Goal: Information Seeking & Learning: Compare options

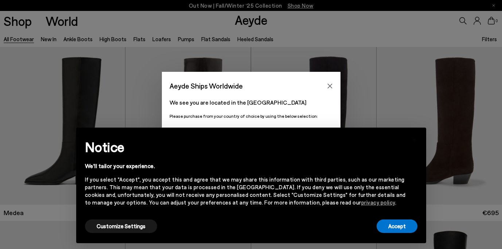
scroll to position [59, 0]
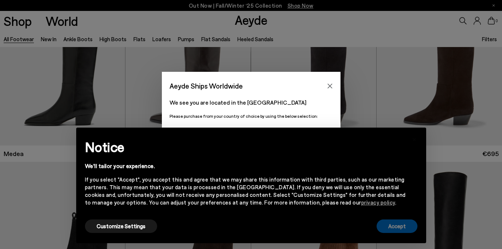
click at [401, 224] on button "Accept" at bounding box center [397, 226] width 41 height 13
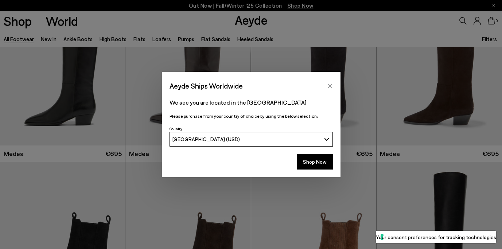
click at [331, 83] on icon "Close" at bounding box center [330, 86] width 6 height 6
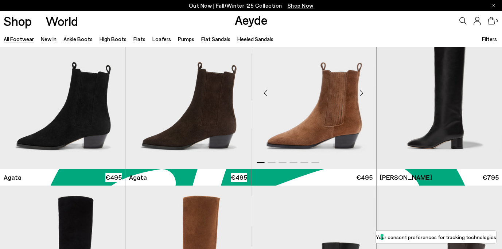
scroll to position [192, 0]
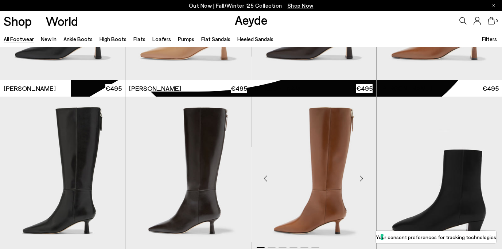
scroll to position [1344, 0]
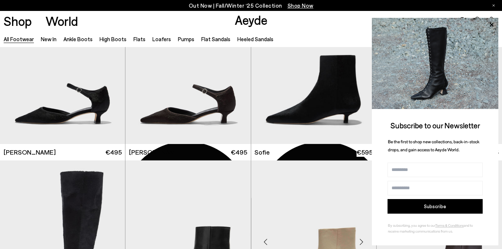
scroll to position [1975, 0]
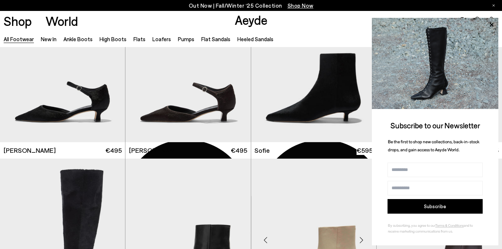
click at [355, 185] on img "1 / 6" at bounding box center [313, 238] width 125 height 158
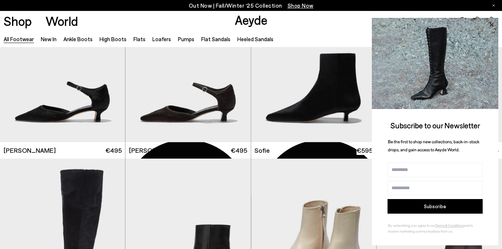
click at [495, 20] on icon at bounding box center [491, 24] width 9 height 9
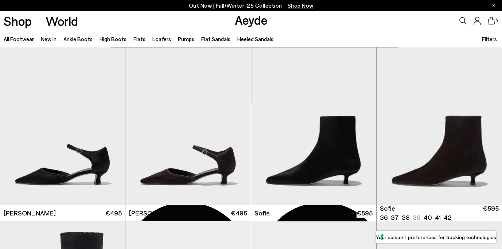
scroll to position [1911, 0]
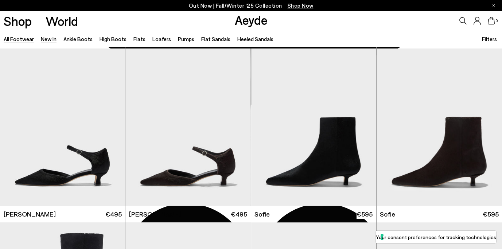
click at [47, 39] on link "New In" at bounding box center [49, 39] width 16 height 7
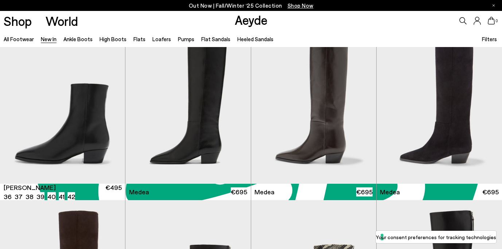
scroll to position [377, 0]
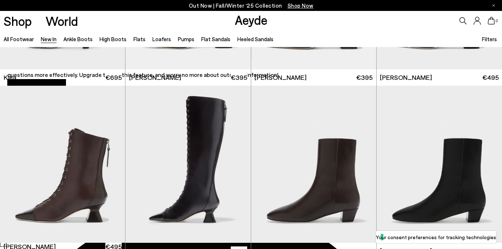
scroll to position [832, 0]
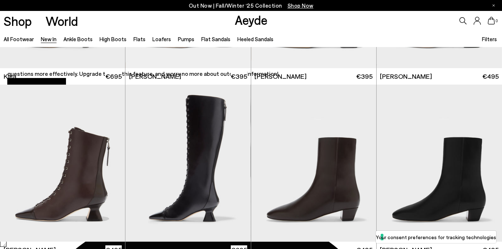
click at [462, 19] on icon at bounding box center [463, 20] width 7 height 7
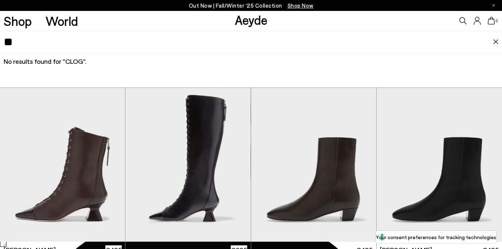
type input "*"
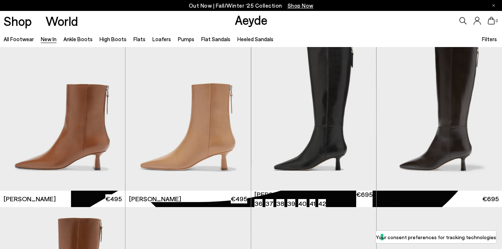
scroll to position [1236, 0]
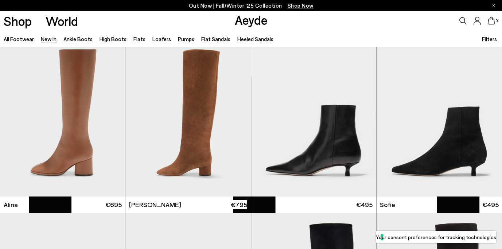
scroll to position [2094, 0]
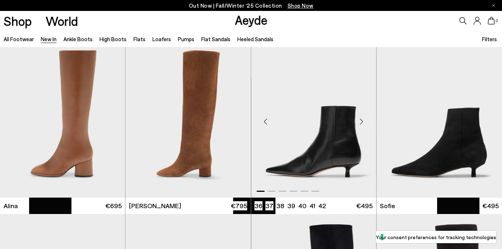
click at [339, 148] on img "1 / 6" at bounding box center [313, 119] width 125 height 158
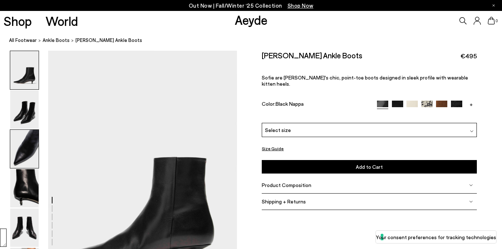
click at [19, 155] on img at bounding box center [24, 149] width 28 height 38
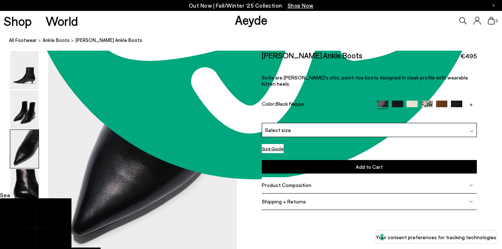
scroll to position [548, 0]
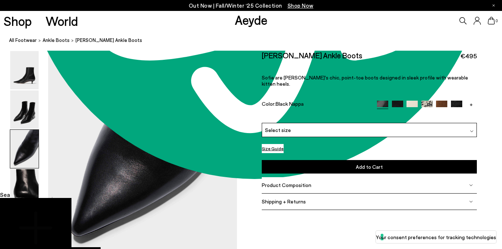
click at [267, 123] on div "Select size" at bounding box center [369, 130] width 215 height 14
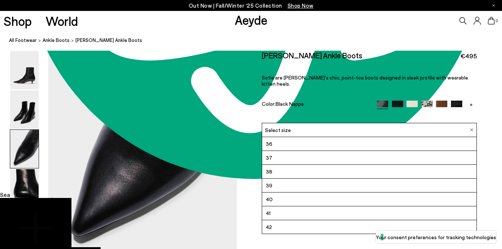
click at [291, 165] on li "38" at bounding box center [369, 172] width 215 height 14
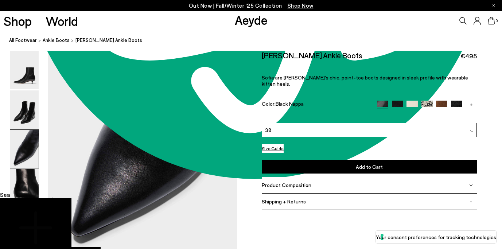
click at [385, 101] on img at bounding box center [382, 106] width 11 height 11
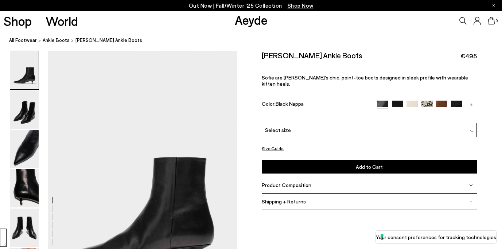
click at [399, 101] on img at bounding box center [397, 106] width 11 height 11
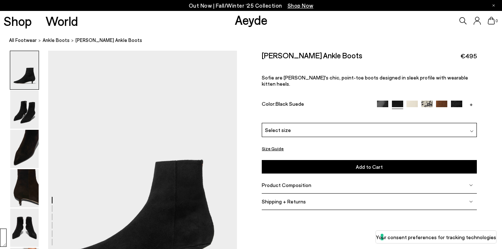
click at [413, 101] on img at bounding box center [412, 106] width 11 height 11
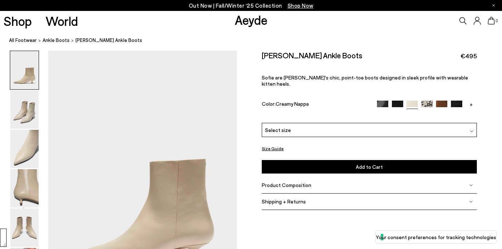
click at [460, 101] on img at bounding box center [456, 106] width 11 height 11
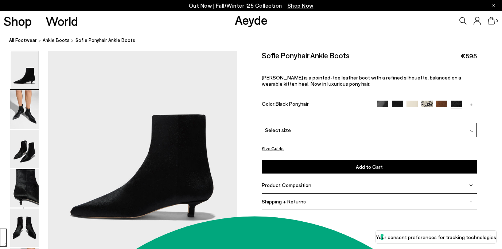
scroll to position [52, 0]
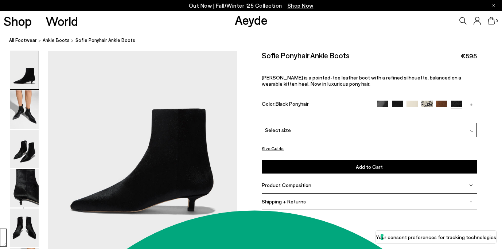
click at [474, 104] on link "+" at bounding box center [471, 104] width 11 height 7
click at [474, 104] on img at bounding box center [471, 106] width 11 height 11
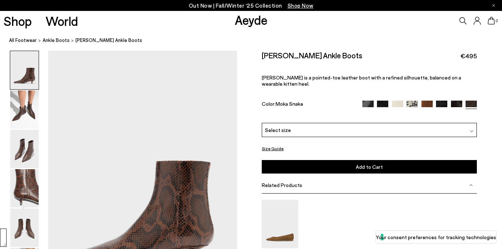
click at [459, 101] on img at bounding box center [456, 106] width 11 height 11
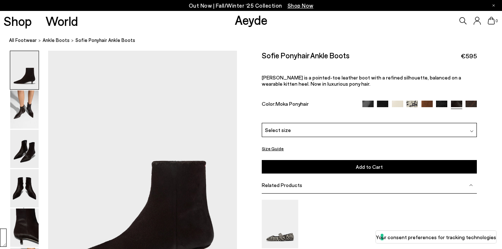
click at [370, 106] on img at bounding box center [368, 106] width 11 height 11
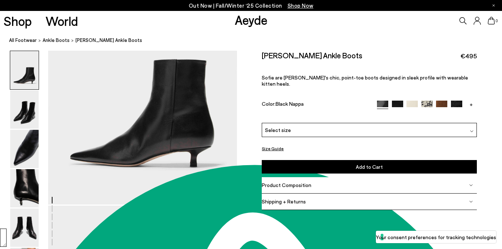
scroll to position [100, 0]
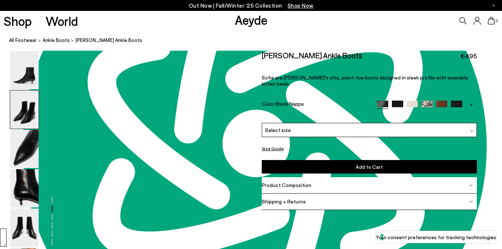
click at [351, 196] on div "Shipping + Returns" at bounding box center [369, 202] width 215 height 16
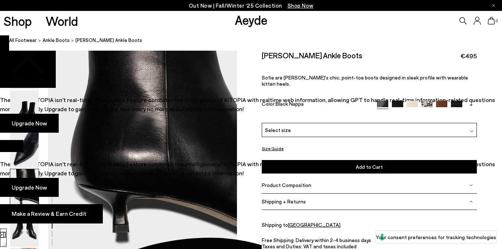
scroll to position [806, 0]
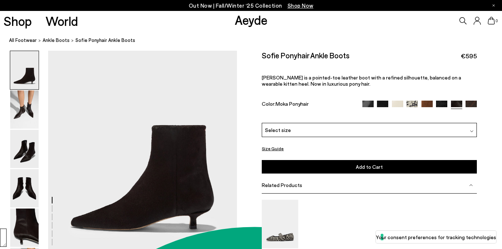
scroll to position [44, 0]
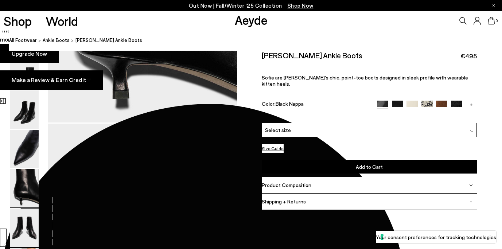
scroll to position [937, 0]
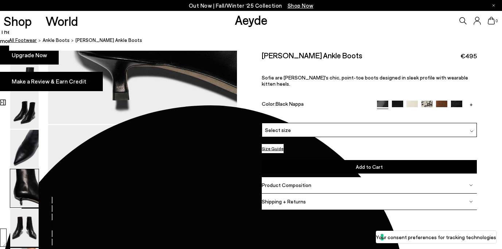
click at [21, 40] on link "All Footwear" at bounding box center [23, 40] width 28 height 8
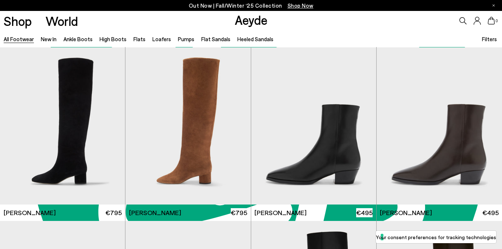
scroll to position [1097, 0]
